Goal: Task Accomplishment & Management: Manage account settings

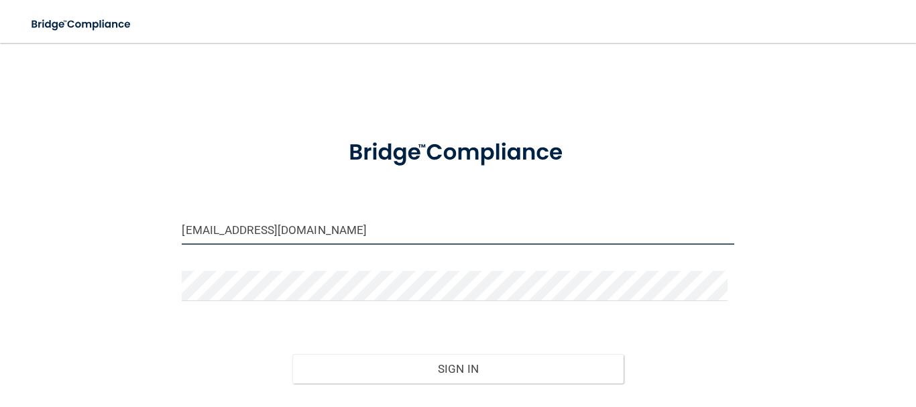
click at [290, 237] on input "[EMAIL_ADDRESS][DOMAIN_NAME]" at bounding box center [458, 230] width 552 height 30
type input "[EMAIL_ADDRESS][DOMAIN_NAME]"
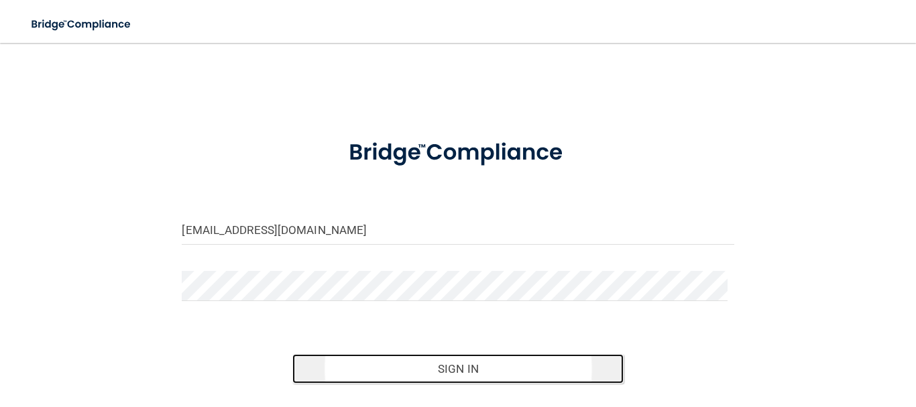
click at [401, 368] on button "Sign In" at bounding box center [458, 369] width 331 height 30
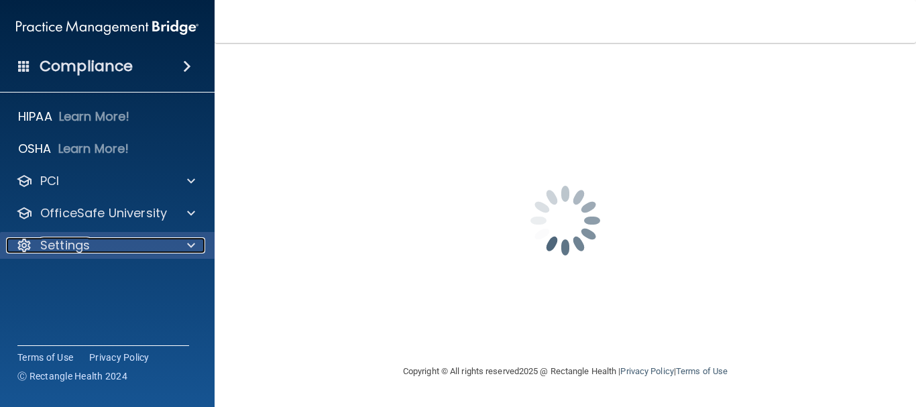
click at [187, 251] on span at bounding box center [191, 245] width 8 height 16
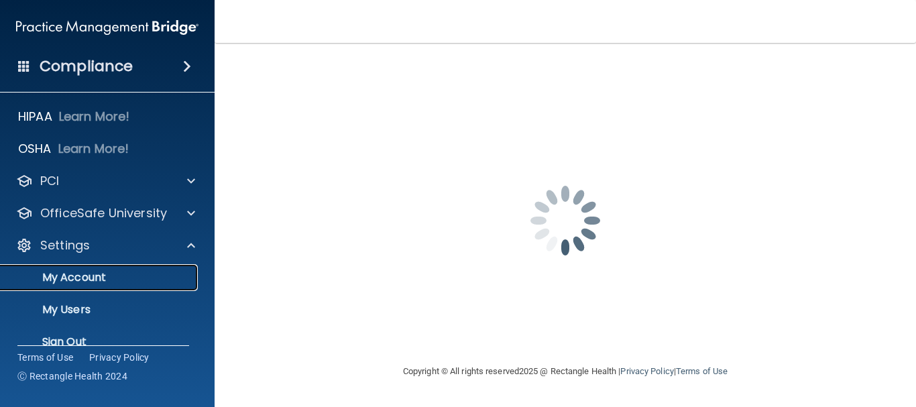
click at [89, 282] on p "My Account" at bounding box center [100, 277] width 183 height 13
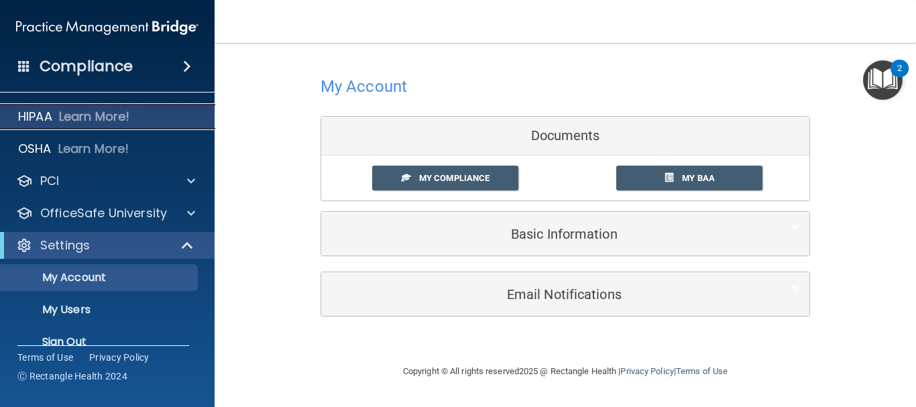
click at [119, 120] on p "Learn More!" at bounding box center [94, 117] width 71 height 16
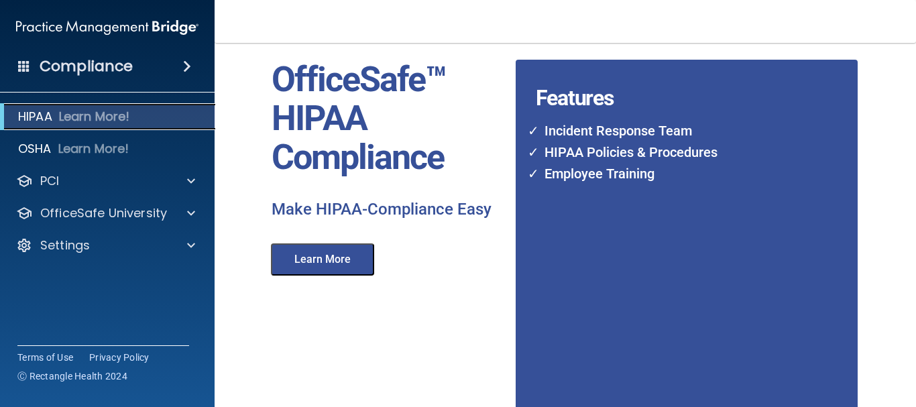
scroll to position [57, 0]
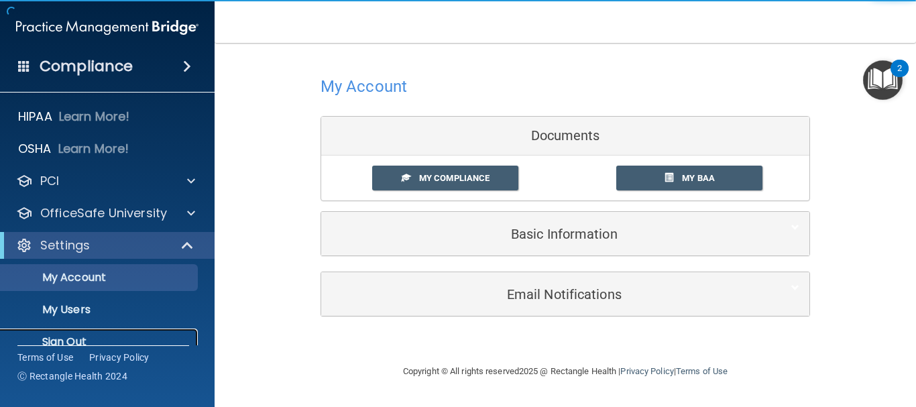
click at [77, 339] on p "Sign Out" at bounding box center [100, 341] width 183 height 13
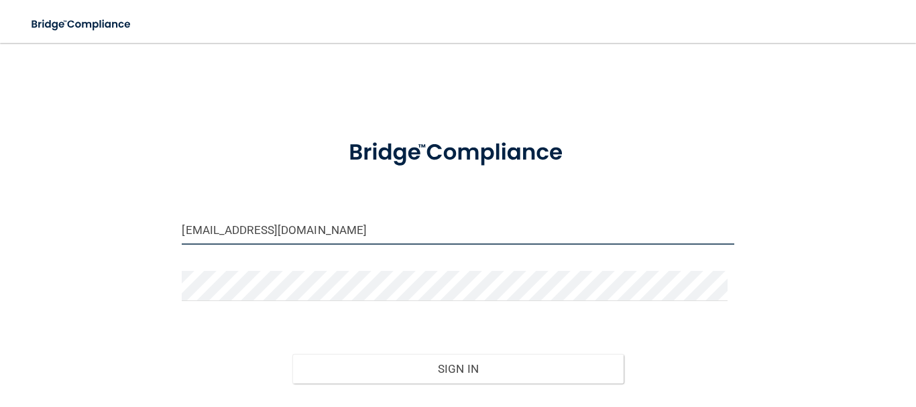
click at [276, 217] on input "[EMAIL_ADDRESS][DOMAIN_NAME]" at bounding box center [458, 230] width 552 height 30
type input "casherod@gmail.com"
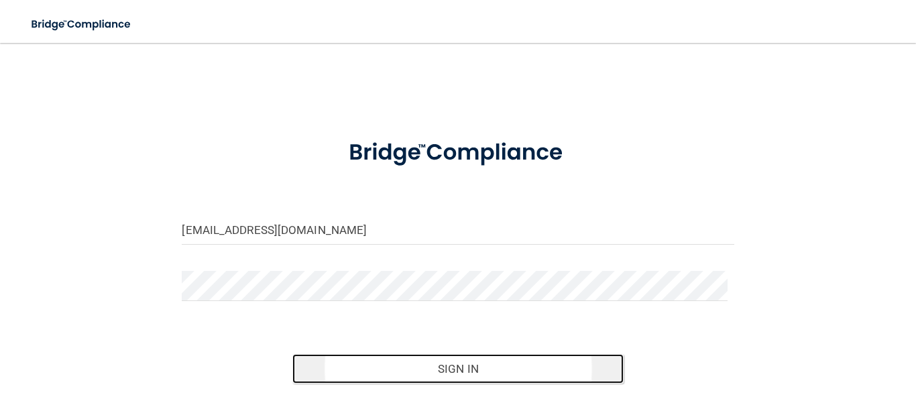
click at [414, 368] on button "Sign In" at bounding box center [458, 369] width 331 height 30
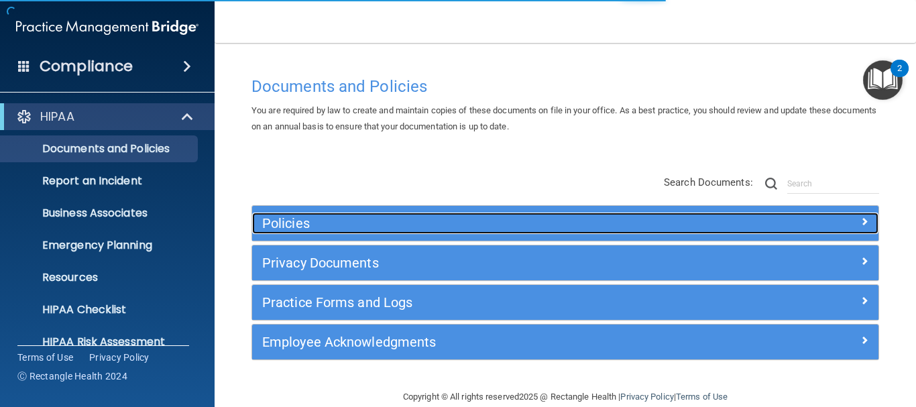
click at [366, 223] on h5 "Policies" at bounding box center [487, 223] width 450 height 15
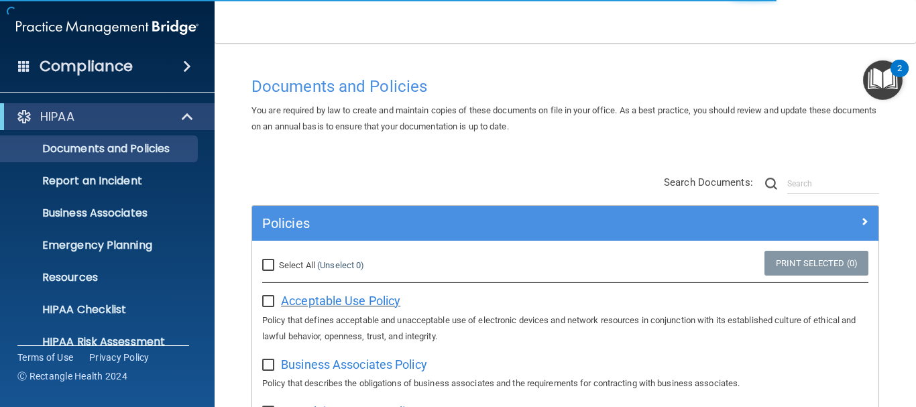
click at [308, 299] on span "Acceptable Use Policy" at bounding box center [340, 301] width 119 height 14
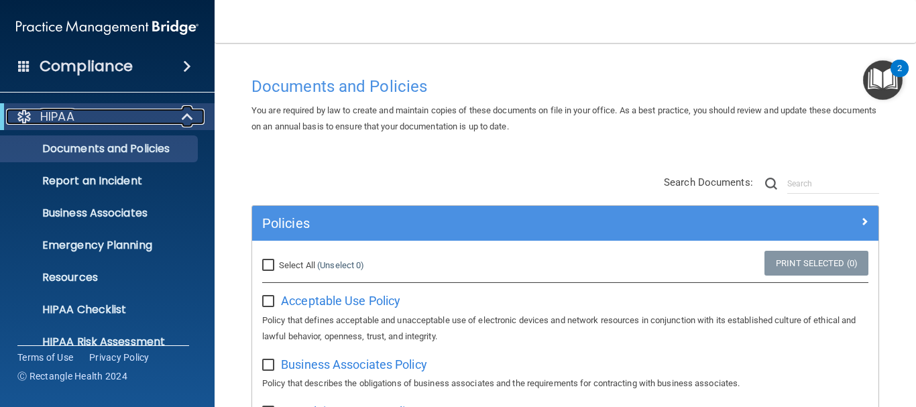
click at [183, 119] on span at bounding box center [188, 117] width 11 height 16
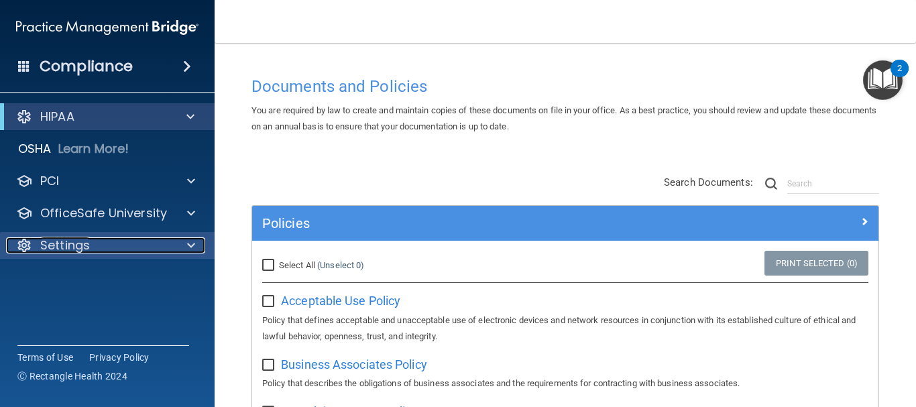
click at [189, 247] on span at bounding box center [191, 245] width 8 height 16
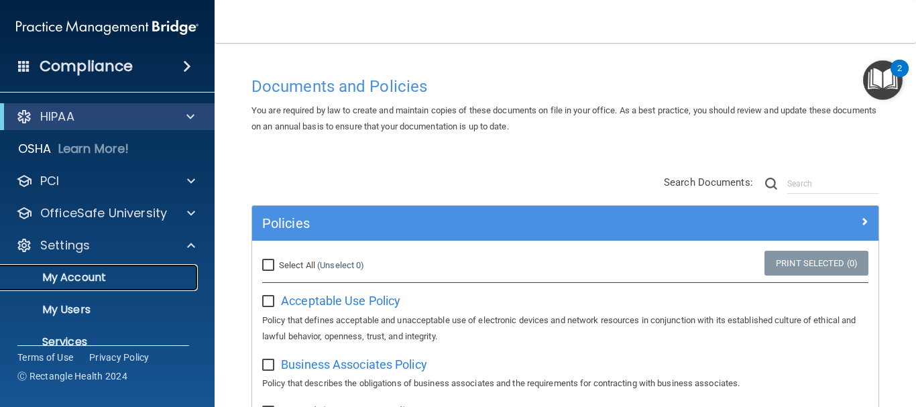
click at [115, 271] on p "My Account" at bounding box center [100, 277] width 183 height 13
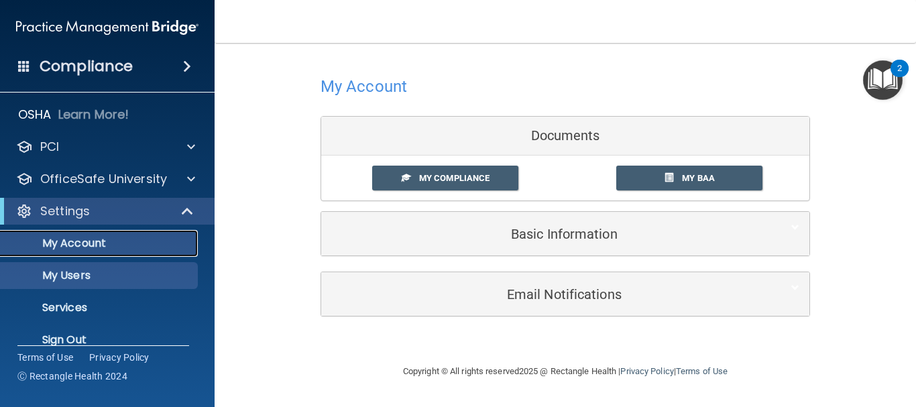
scroll to position [53, 0]
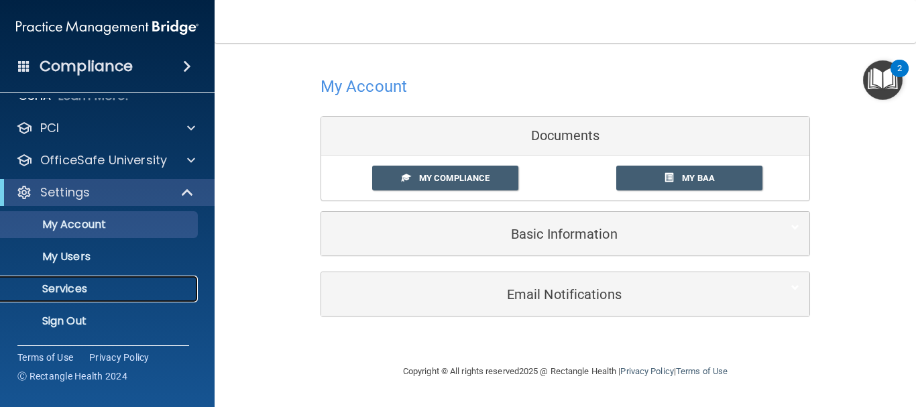
click at [84, 296] on p "Services" at bounding box center [100, 288] width 183 height 13
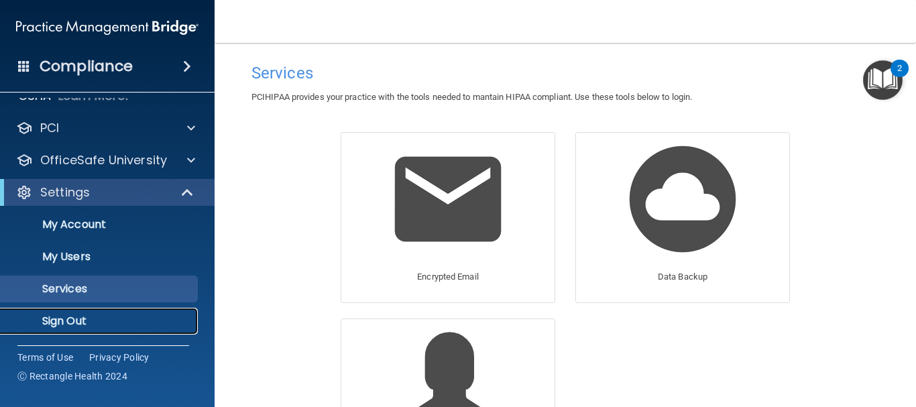
click at [89, 321] on p "Sign Out" at bounding box center [100, 321] width 183 height 13
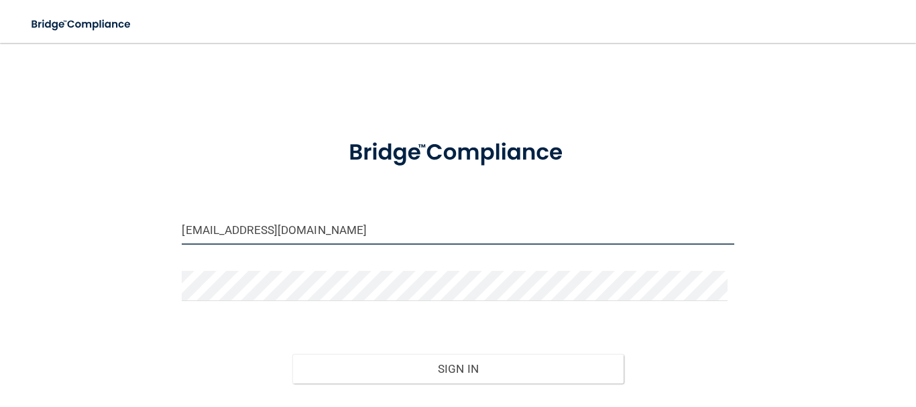
click at [327, 231] on input "casherod@gmail.com" at bounding box center [458, 230] width 552 height 30
type input "[EMAIL_ADDRESS][DOMAIN_NAME]"
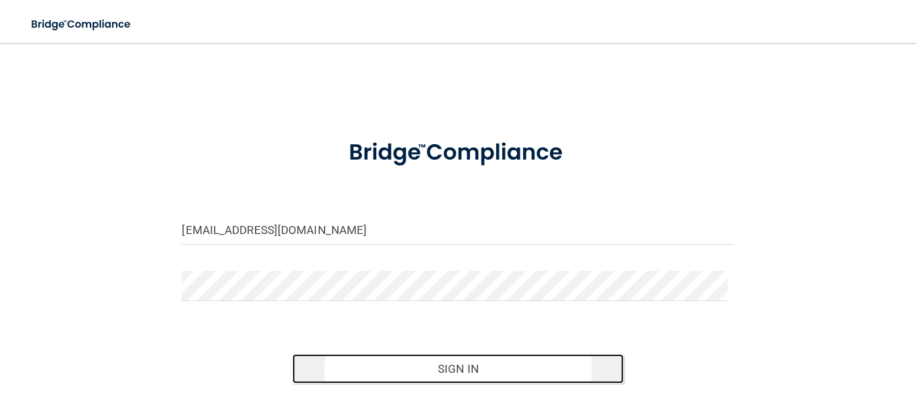
click at [434, 374] on button "Sign In" at bounding box center [458, 369] width 331 height 30
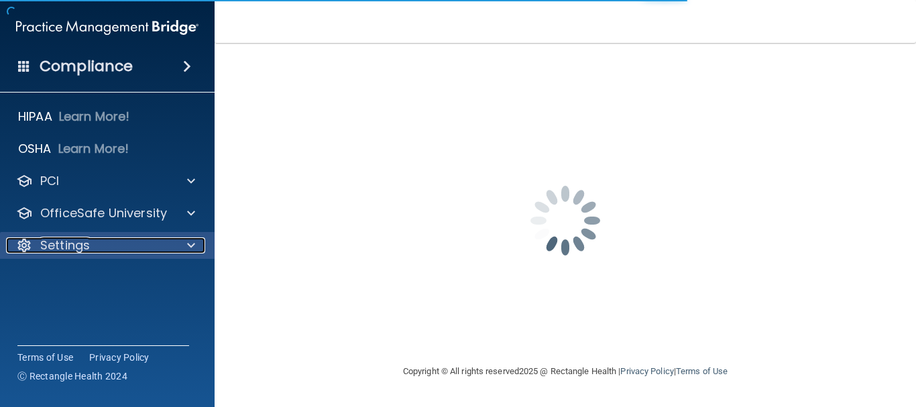
click at [199, 246] on div at bounding box center [189, 245] width 34 height 16
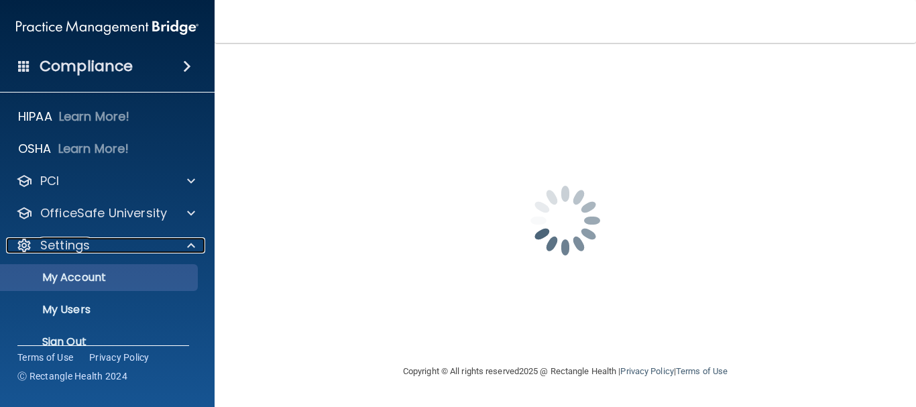
scroll to position [21, 0]
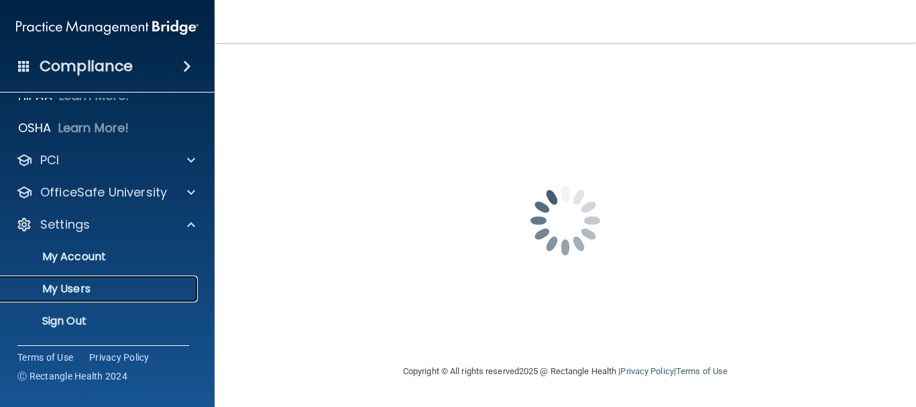
click at [97, 283] on p "My Users" at bounding box center [100, 288] width 183 height 13
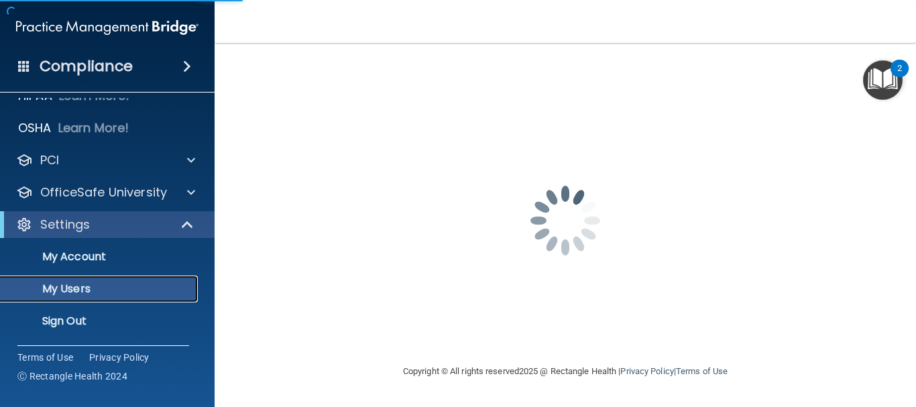
select select "20"
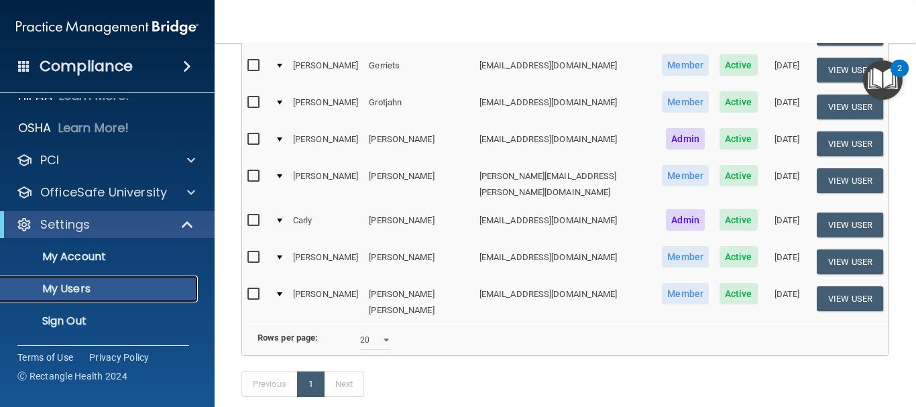
scroll to position [335, 0]
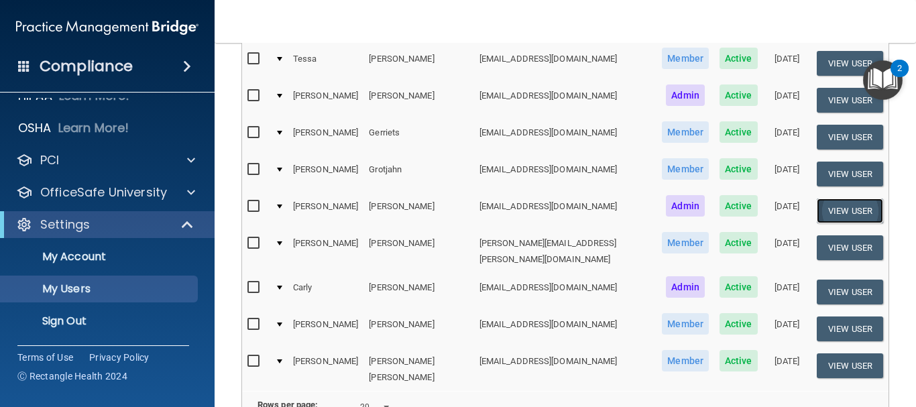
click at [825, 199] on button "View User" at bounding box center [850, 211] width 66 height 25
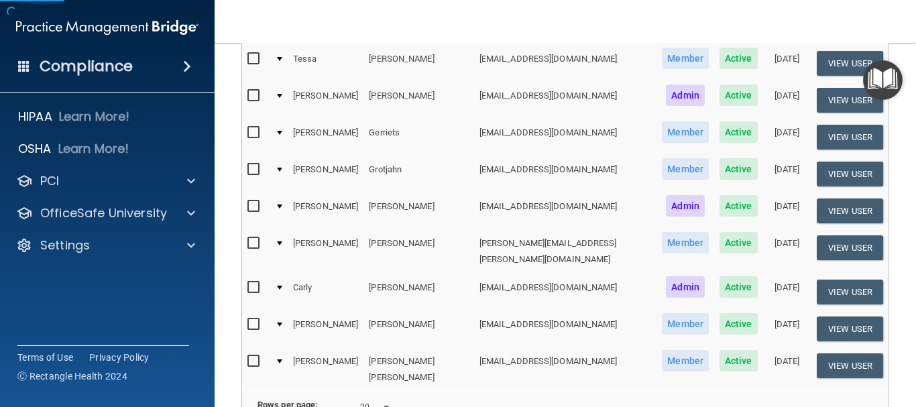
scroll to position [78, 0]
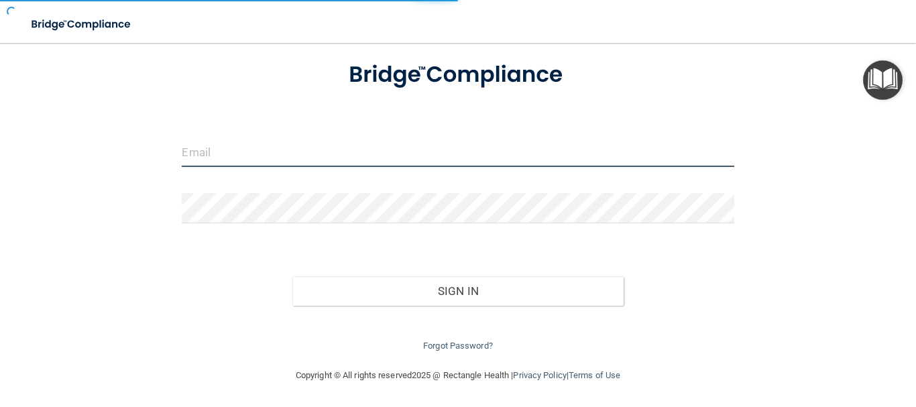
type input "[EMAIL_ADDRESS][DOMAIN_NAME]"
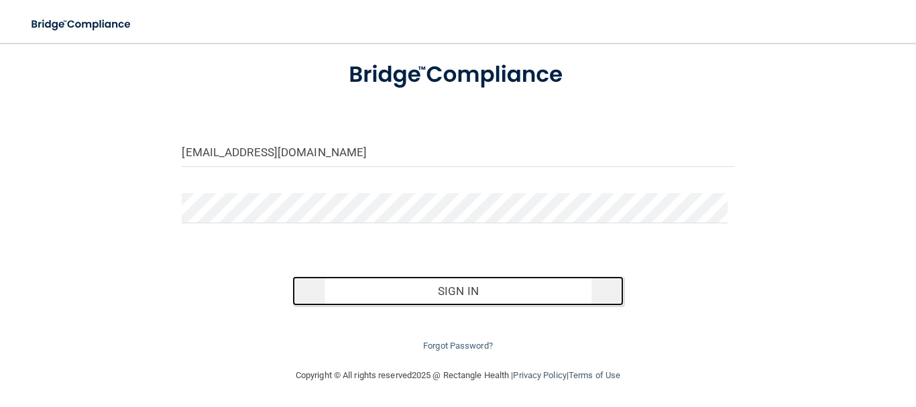
click at [499, 285] on button "Sign In" at bounding box center [458, 291] width 331 height 30
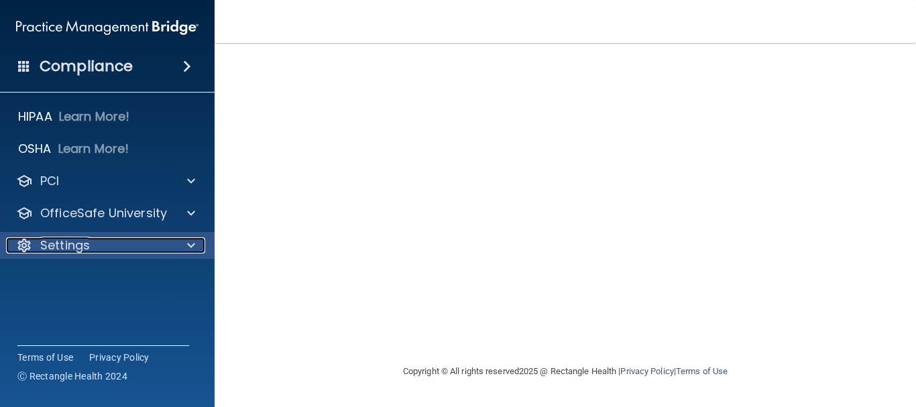
click at [196, 246] on div at bounding box center [189, 245] width 34 height 16
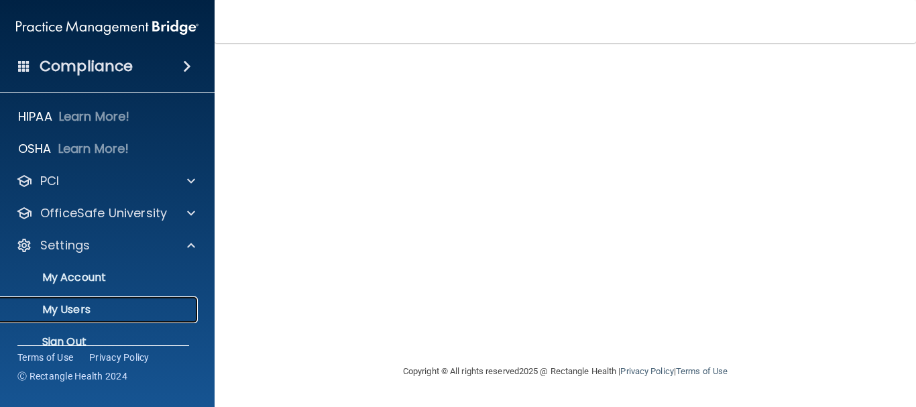
click at [101, 313] on p "My Users" at bounding box center [100, 309] width 183 height 13
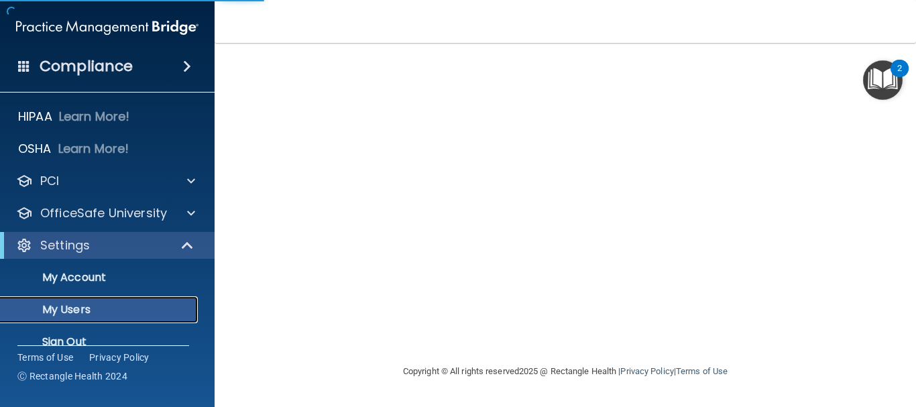
select select "20"
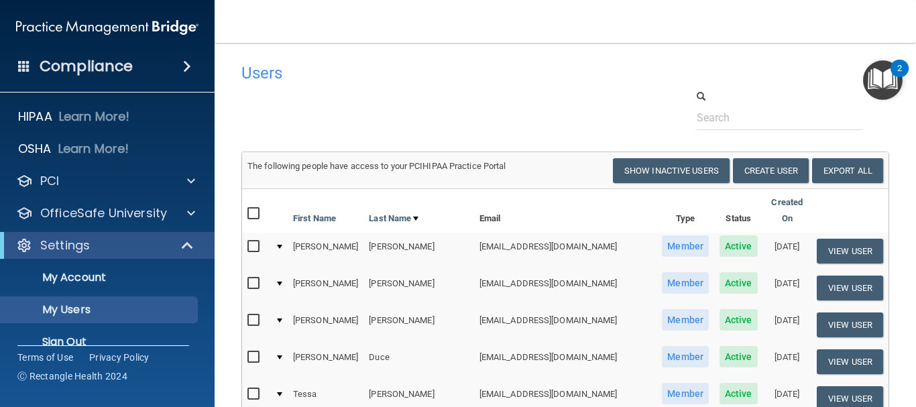
click at [254, 242] on input "checkbox" at bounding box center [255, 247] width 15 height 11
checkbox input "true"
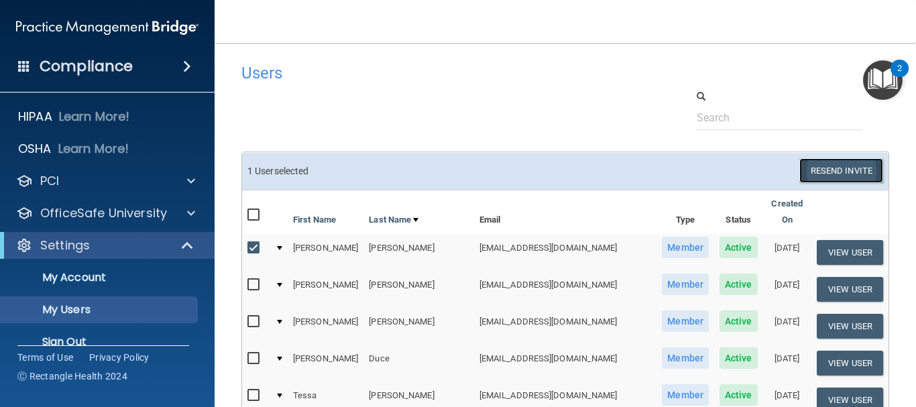
click at [817, 174] on button "Resend Invite" at bounding box center [842, 170] width 84 height 25
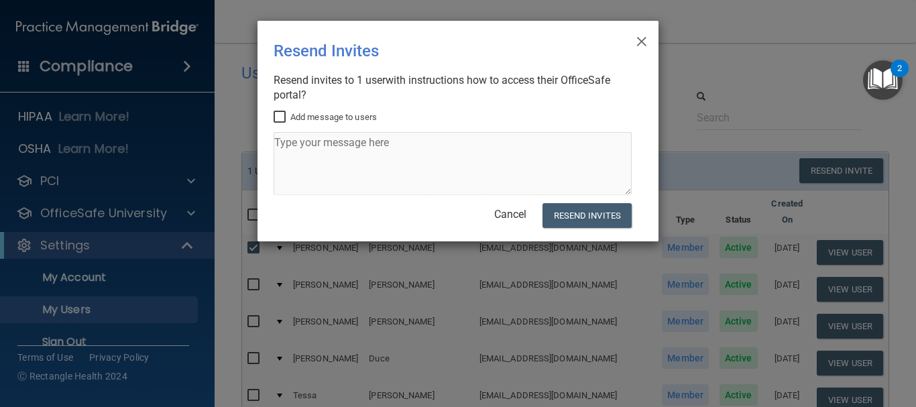
click at [343, 123] on label "Add message to users" at bounding box center [325, 117] width 103 height 16
click at [289, 123] on input "Add message to users" at bounding box center [281, 117] width 15 height 11
checkbox input "true"
click at [368, 150] on textarea at bounding box center [453, 163] width 358 height 63
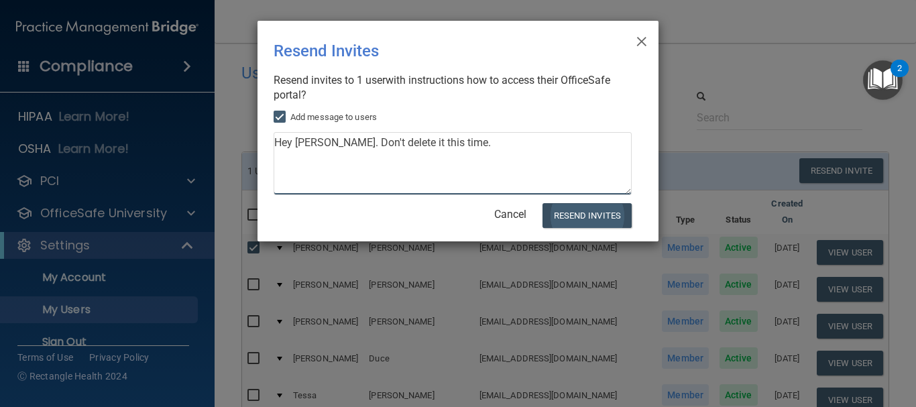
type textarea "Hey Anne. Don't delete it this time."
click at [600, 215] on button "Resend Invites" at bounding box center [587, 215] width 89 height 25
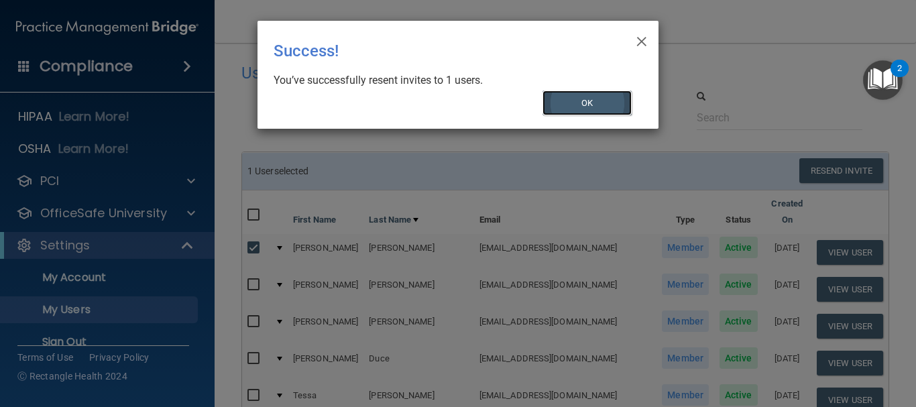
click at [568, 99] on button "OK" at bounding box center [588, 103] width 90 height 25
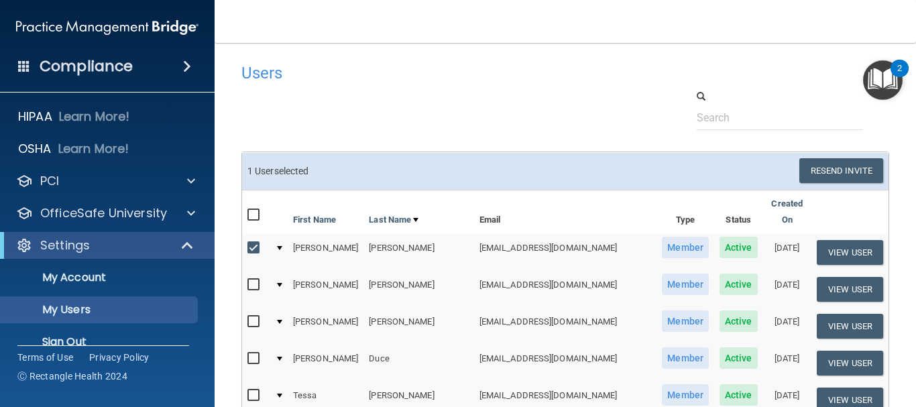
click at [886, 76] on img "Open Resource Center, 2 new notifications" at bounding box center [883, 80] width 40 height 40
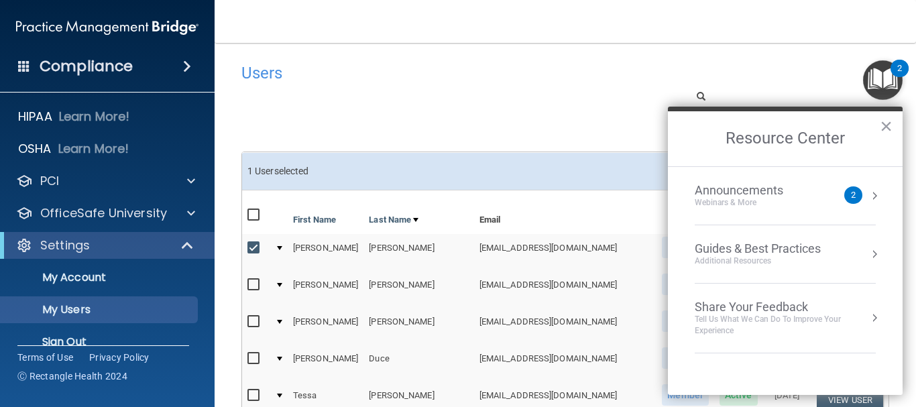
click at [796, 203] on div "Webinars & More" at bounding box center [752, 202] width 115 height 11
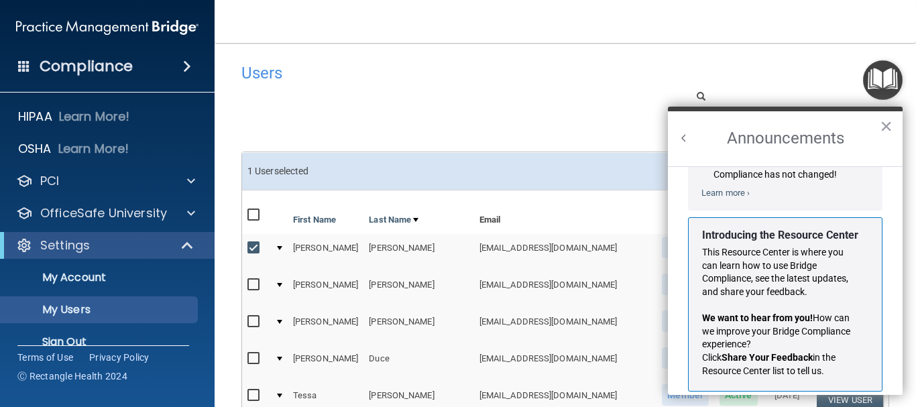
scroll to position [235, 0]
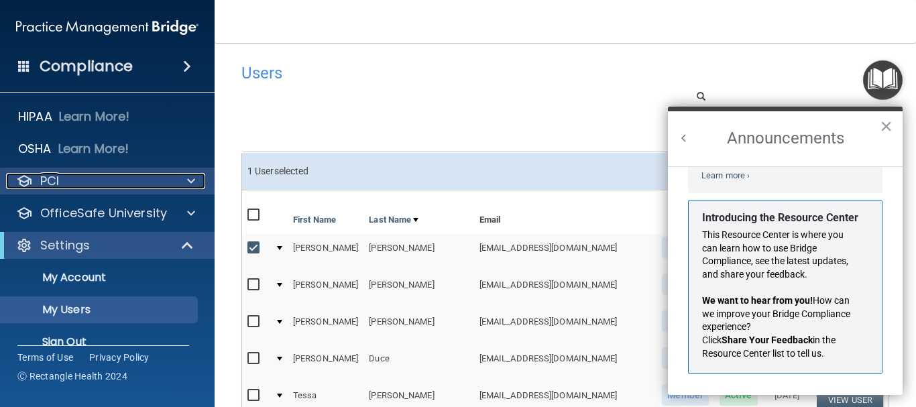
click at [185, 183] on div at bounding box center [189, 181] width 34 height 16
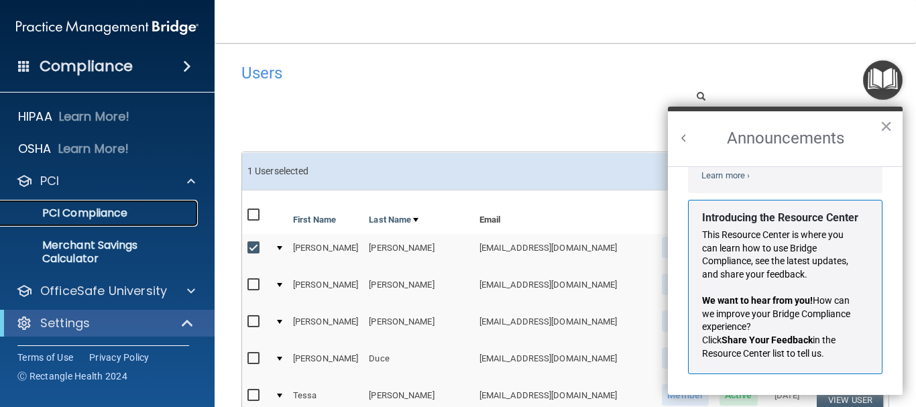
click at [129, 208] on p "PCI Compliance" at bounding box center [100, 213] width 183 height 13
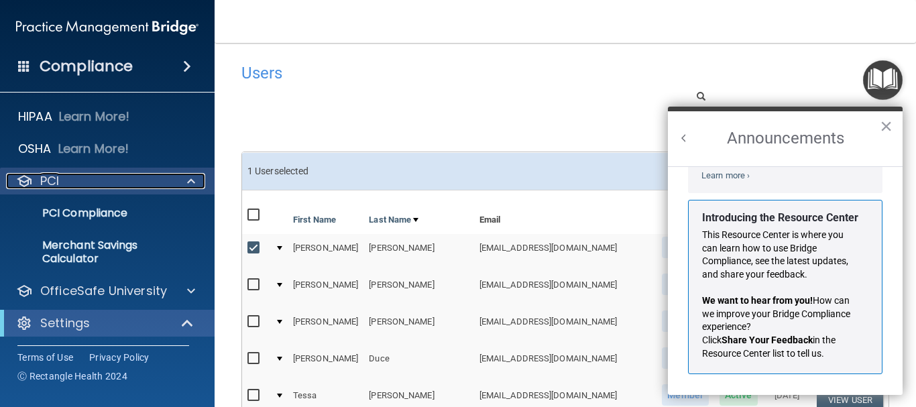
click at [193, 182] on span at bounding box center [191, 181] width 8 height 16
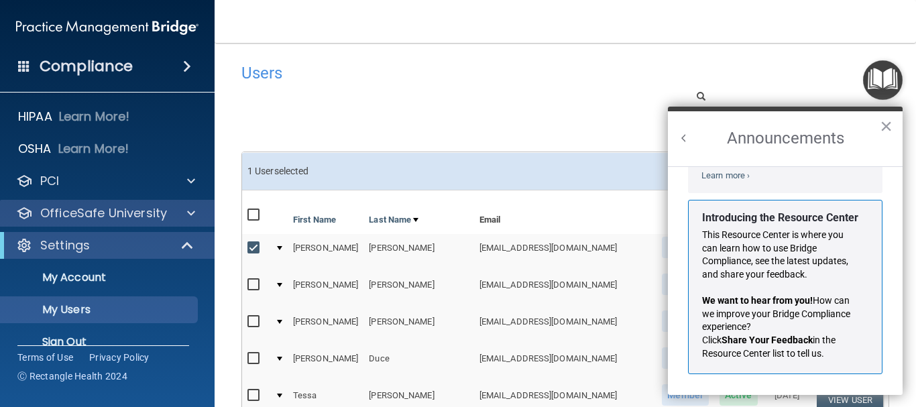
click at [193, 204] on div "OfficeSafe University" at bounding box center [107, 213] width 215 height 27
click at [192, 211] on span at bounding box center [191, 213] width 8 height 16
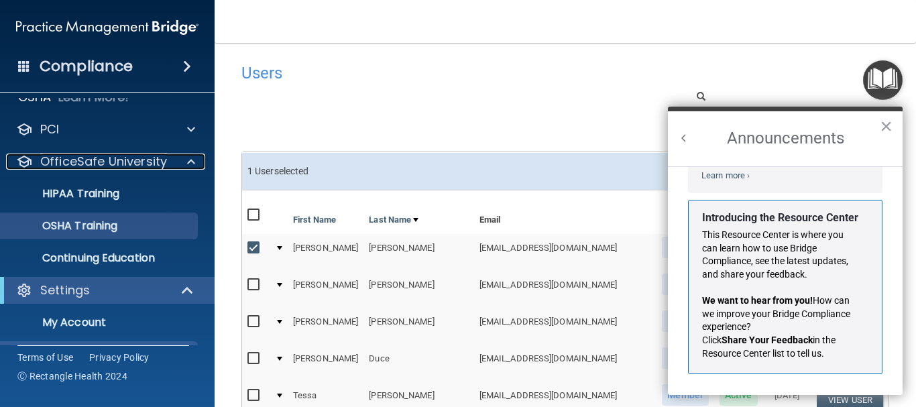
scroll to position [67, 0]
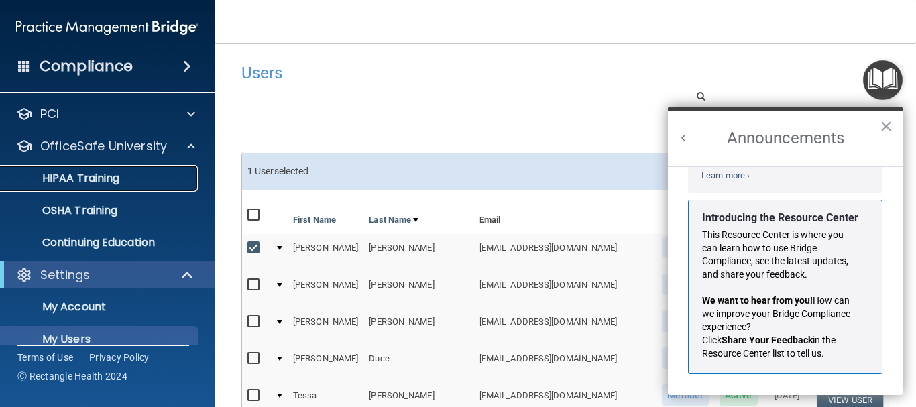
click at [103, 180] on p "HIPAA Training" at bounding box center [64, 178] width 111 height 13
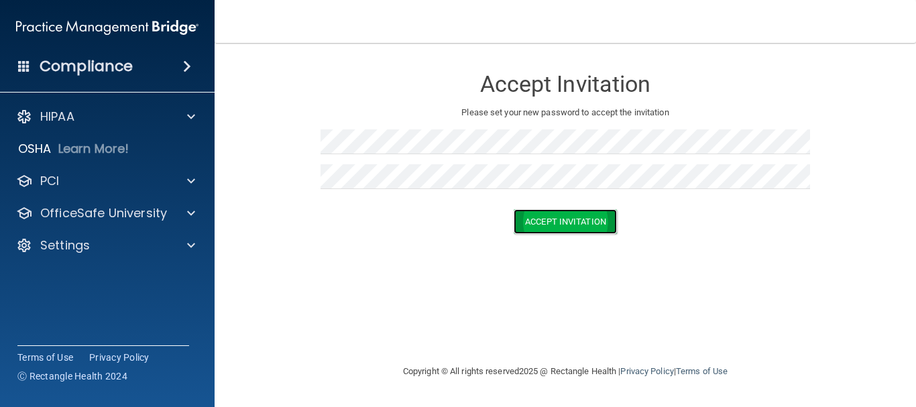
click at [578, 219] on button "Accept Invitation" at bounding box center [565, 221] width 103 height 25
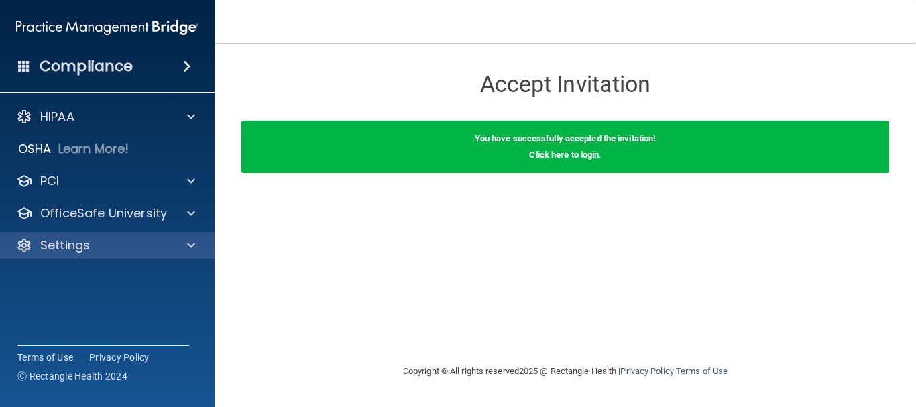
click at [186, 236] on div "Settings" at bounding box center [107, 245] width 215 height 27
click at [191, 244] on span at bounding box center [191, 245] width 8 height 16
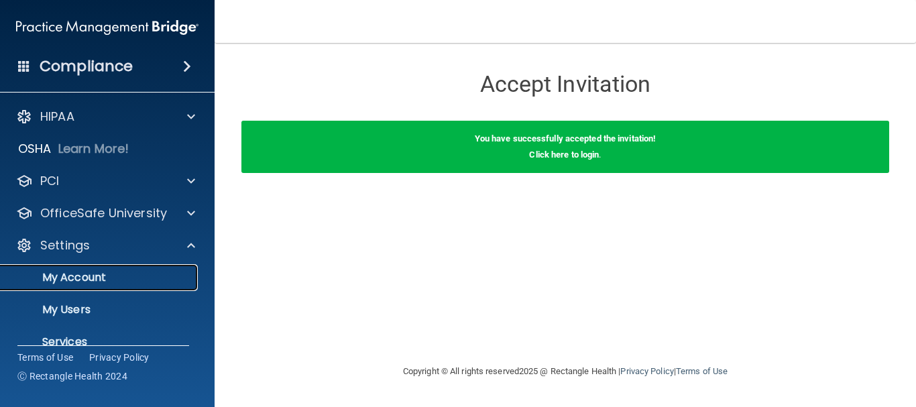
click at [113, 274] on p "My Account" at bounding box center [100, 277] width 183 height 13
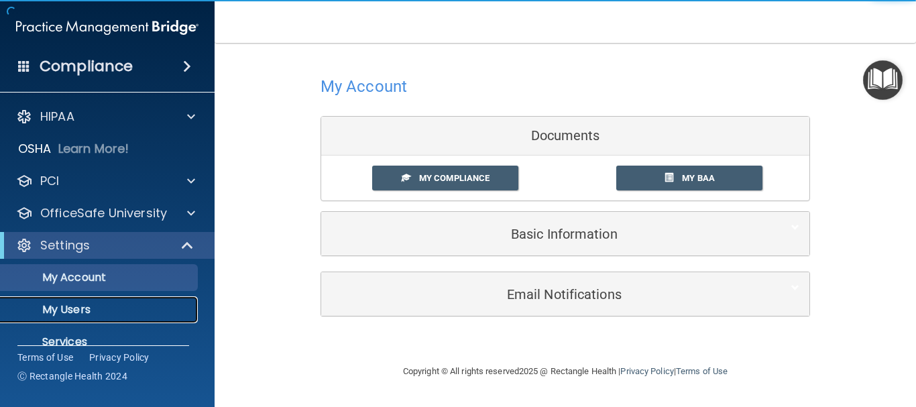
click at [112, 311] on p "My Users" at bounding box center [100, 309] width 183 height 13
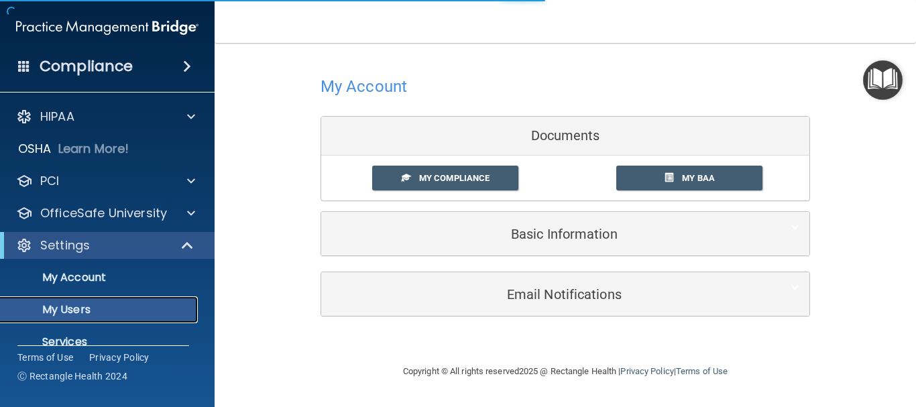
select select "20"
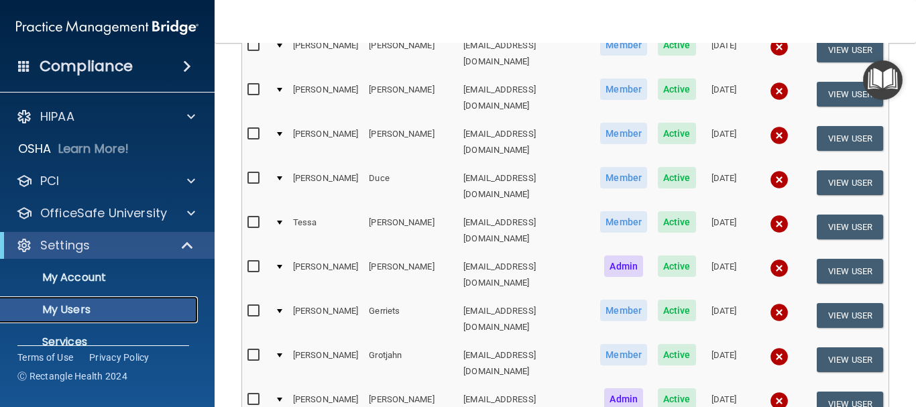
scroll to position [268, 0]
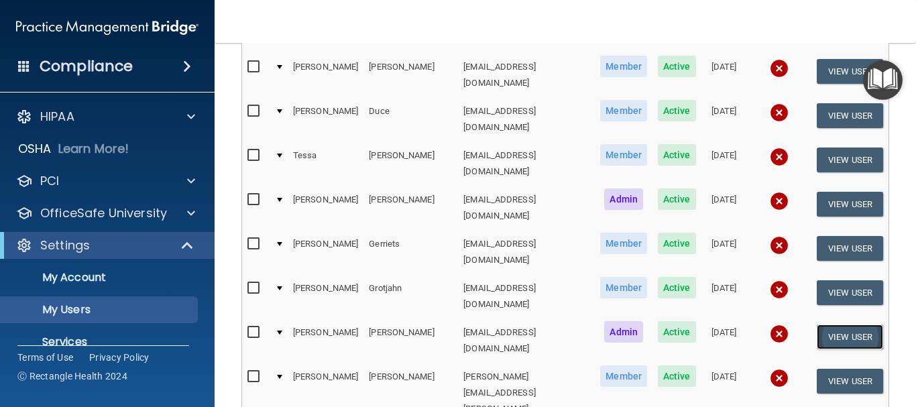
click at [825, 325] on button "View User" at bounding box center [850, 337] width 66 height 25
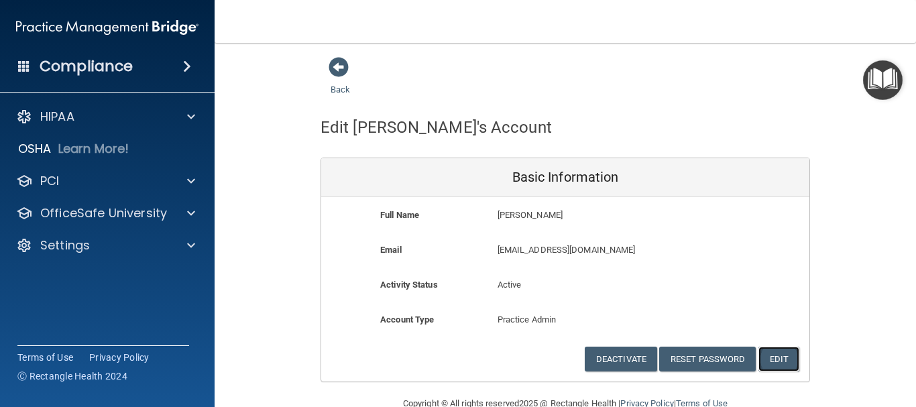
click at [771, 359] on button "Edit" at bounding box center [779, 359] width 41 height 25
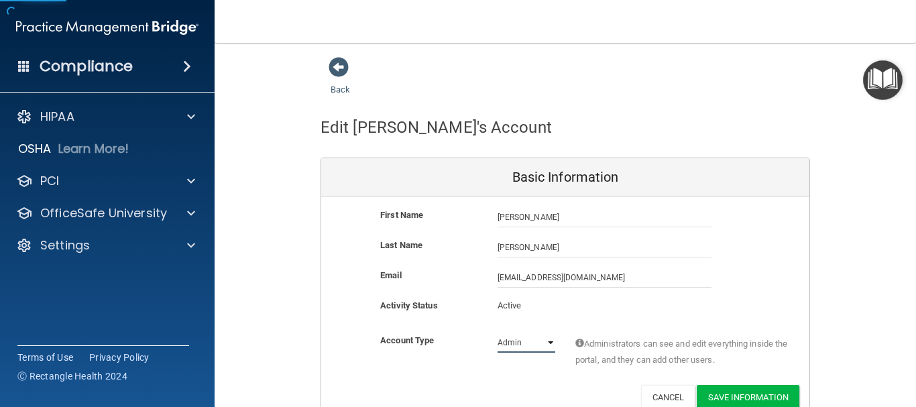
click at [531, 344] on select "Admin Member" at bounding box center [527, 343] width 58 height 20
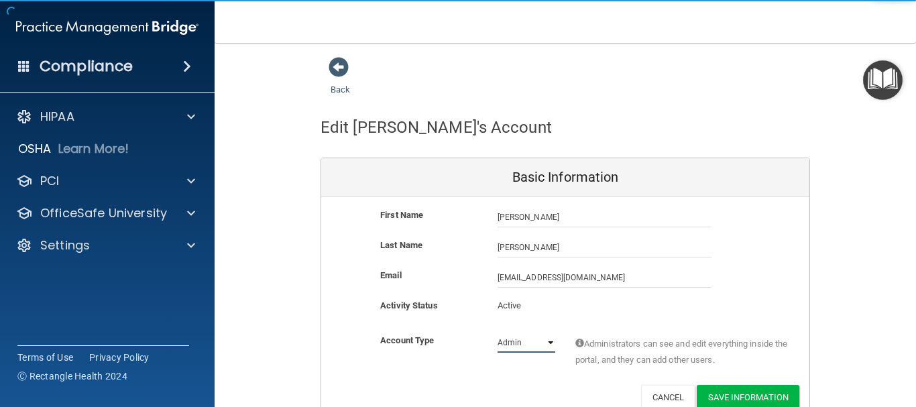
select select "practice_member"
click at [498, 333] on select "Admin Member" at bounding box center [527, 343] width 58 height 20
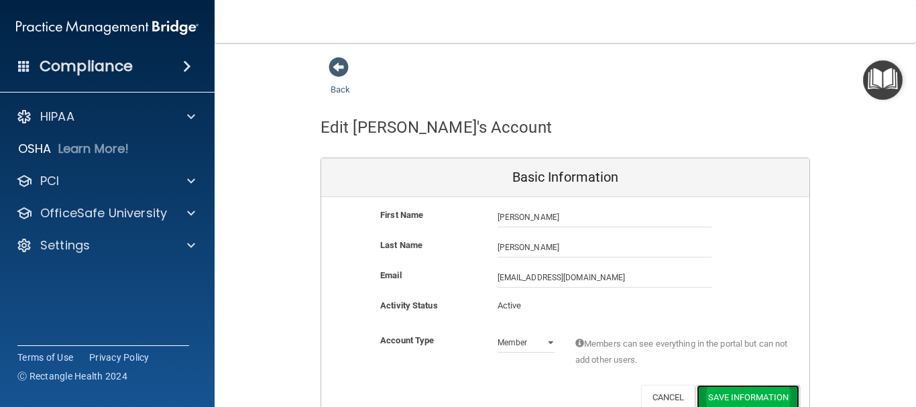
click at [751, 395] on button "Save Information" at bounding box center [748, 397] width 103 height 25
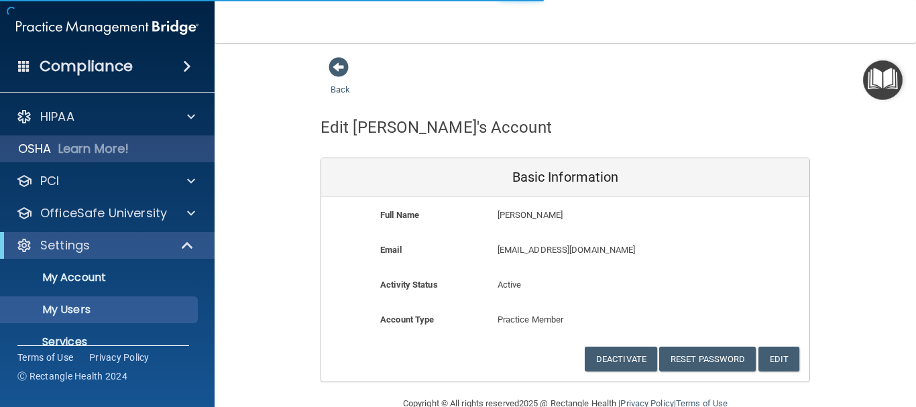
select select "20"
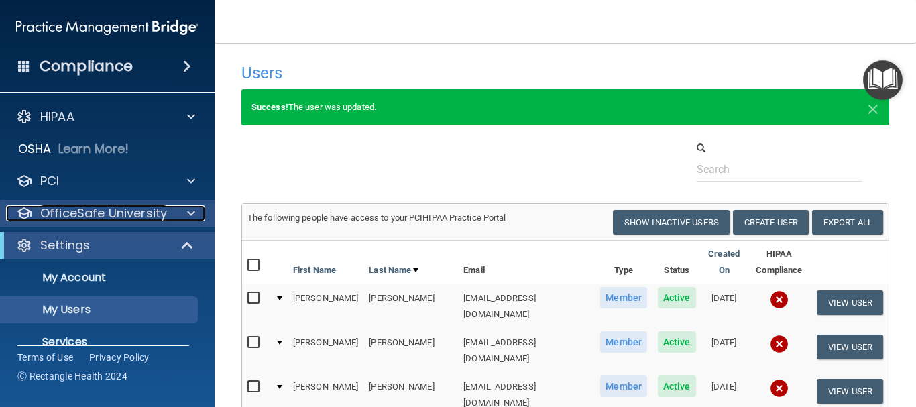
click at [194, 215] on span at bounding box center [191, 213] width 8 height 16
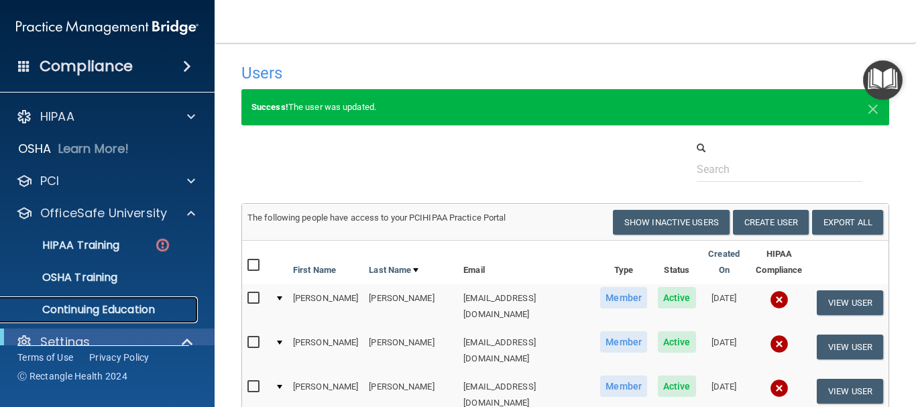
click at [109, 313] on p "Continuing Education" at bounding box center [100, 309] width 183 height 13
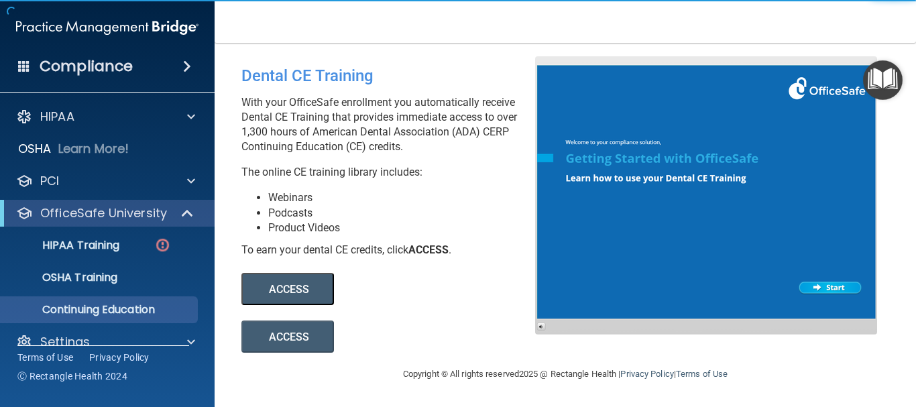
click at [297, 290] on button "ACCESS" at bounding box center [288, 289] width 93 height 32
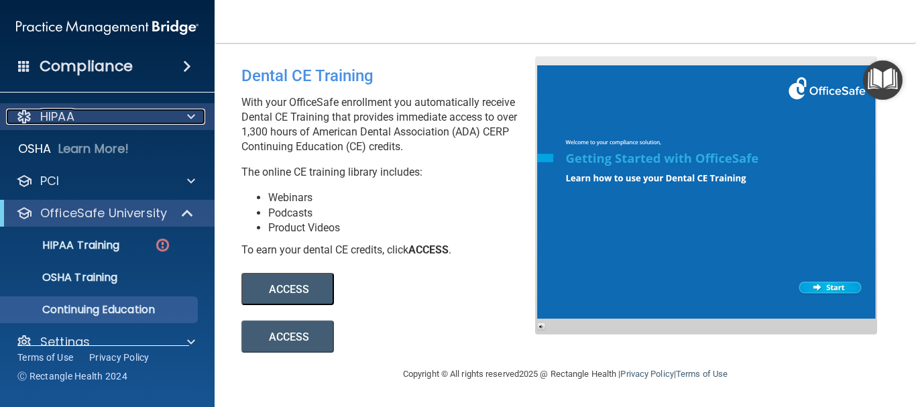
click at [54, 119] on p "HIPAA" at bounding box center [57, 117] width 34 height 16
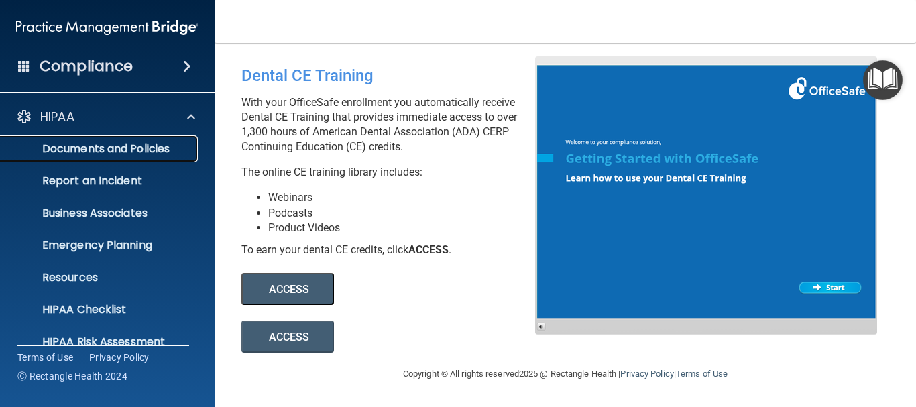
click at [136, 150] on p "Documents and Policies" at bounding box center [100, 148] width 183 height 13
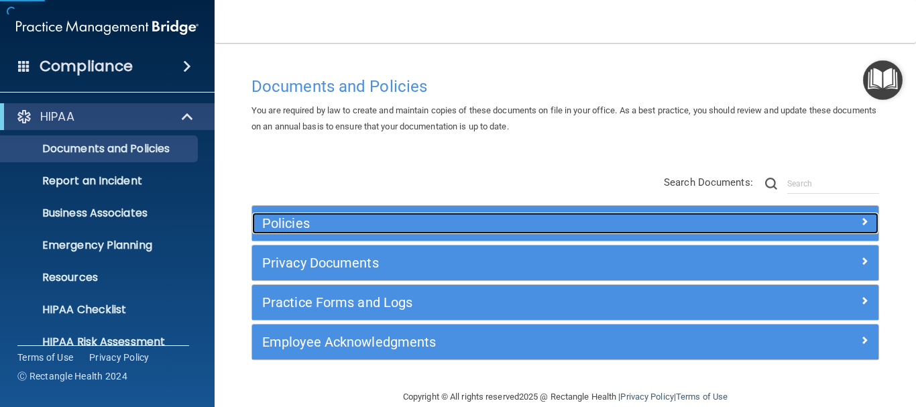
click at [311, 219] on h5 "Policies" at bounding box center [487, 223] width 450 height 15
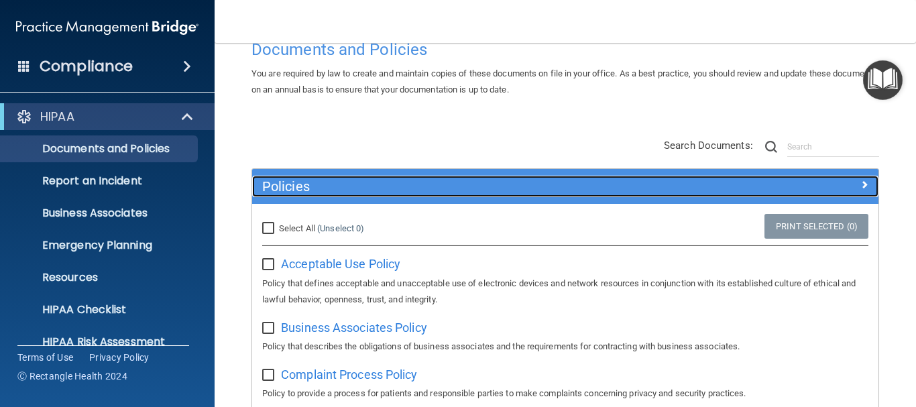
scroll to position [134, 0]
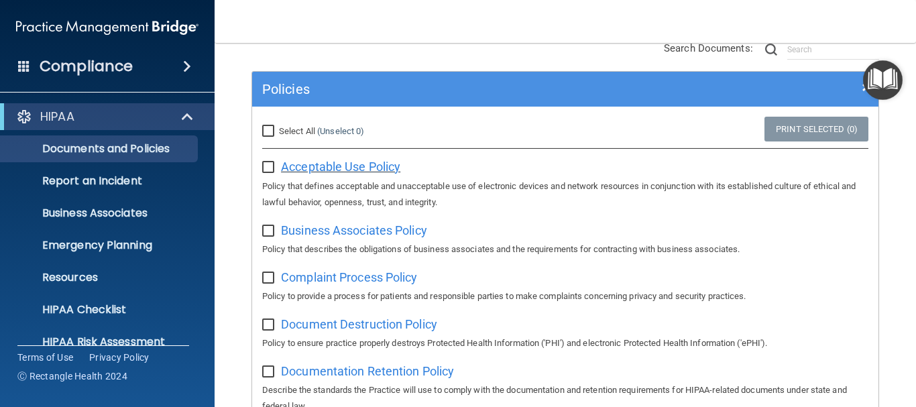
click at [350, 168] on span "Acceptable Use Policy" at bounding box center [340, 167] width 119 height 14
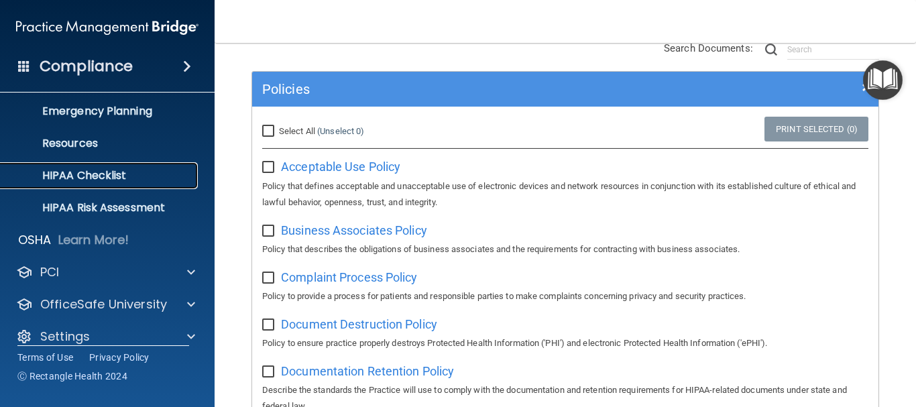
click at [124, 176] on p "HIPAA Checklist" at bounding box center [100, 175] width 183 height 13
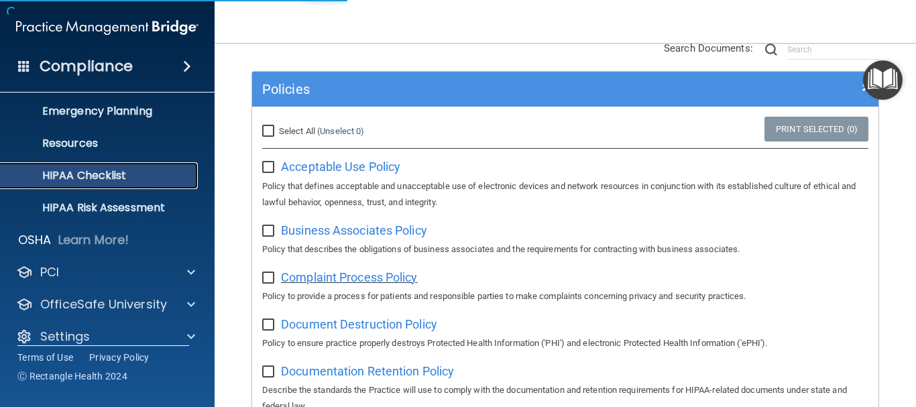
scroll to position [101, 0]
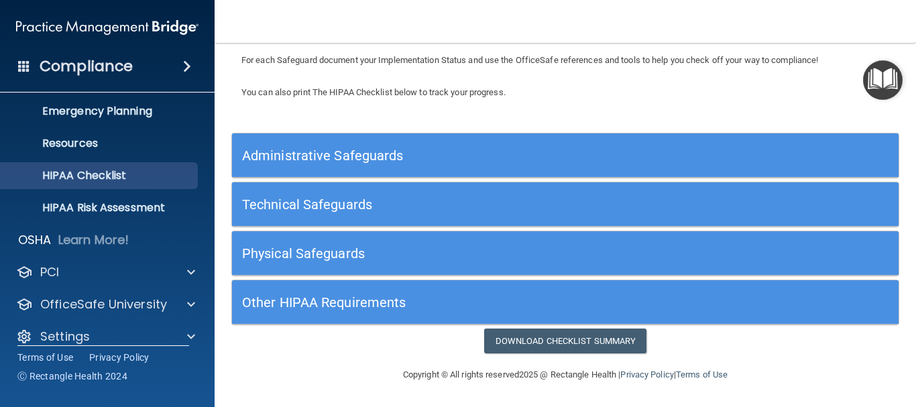
click at [428, 156] on h5 "Administrative Safeguards" at bounding box center [482, 155] width 480 height 15
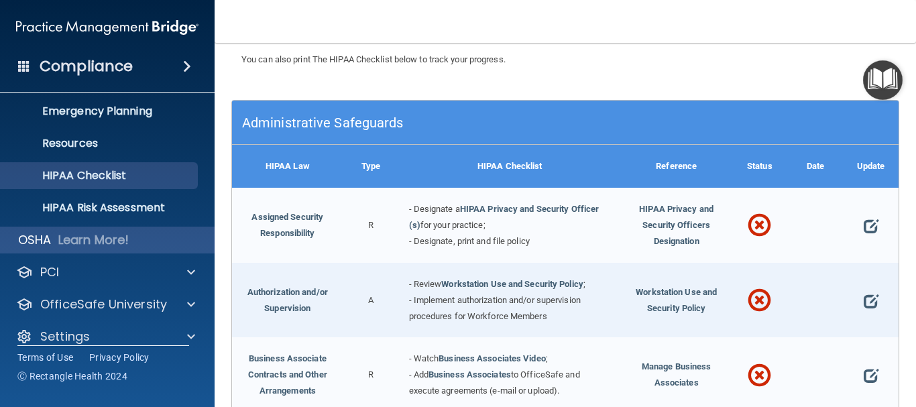
scroll to position [150, 0]
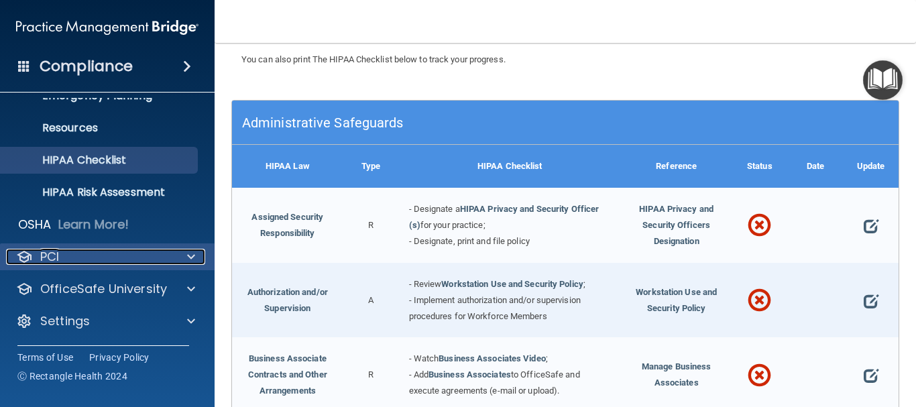
click at [195, 255] on div at bounding box center [189, 257] width 34 height 16
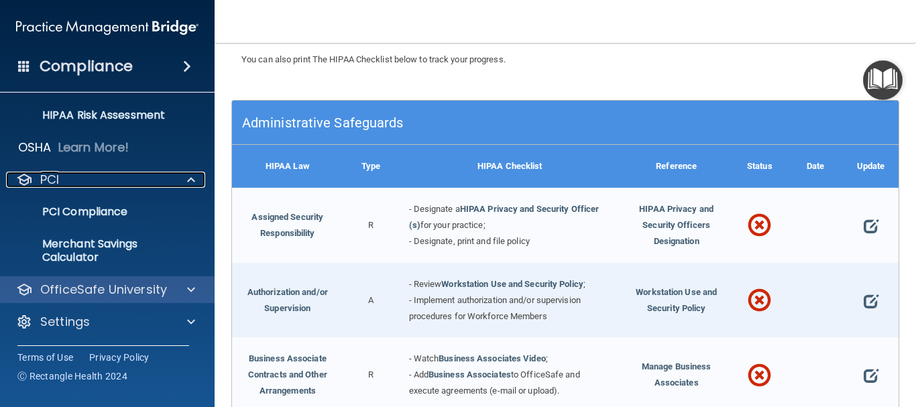
scroll to position [227, 0]
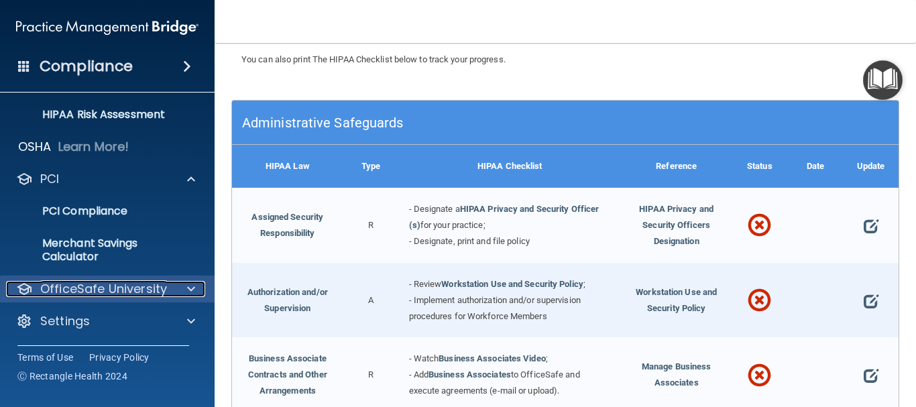
click at [180, 282] on div at bounding box center [189, 289] width 34 height 16
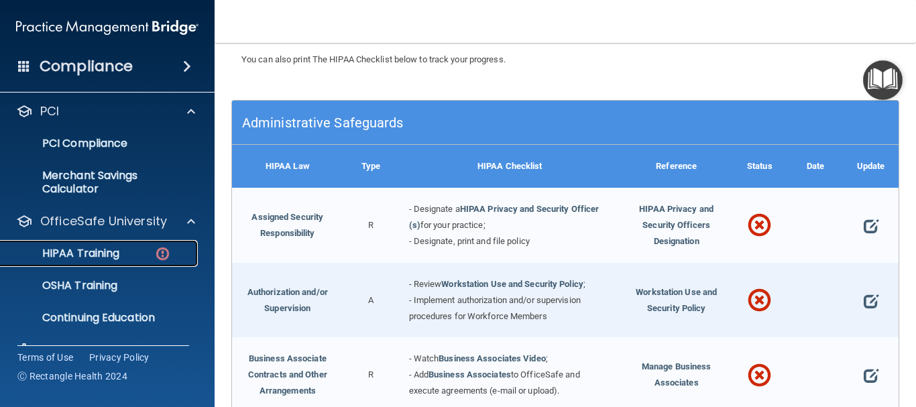
click at [121, 254] on div "HIPAA Training" at bounding box center [100, 253] width 183 height 13
